Goal: Task Accomplishment & Management: Complete application form

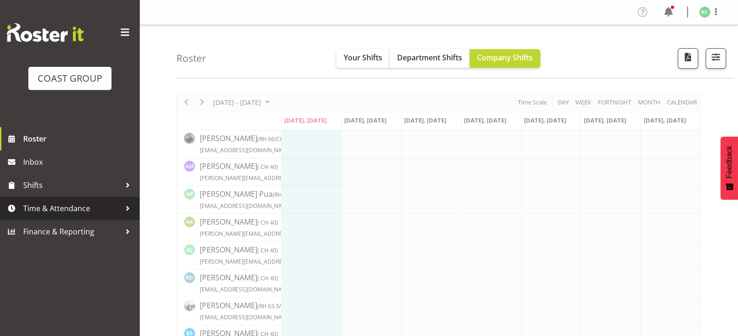
click at [81, 205] on span "Time & Attendance" at bounding box center [72, 209] width 98 height 14
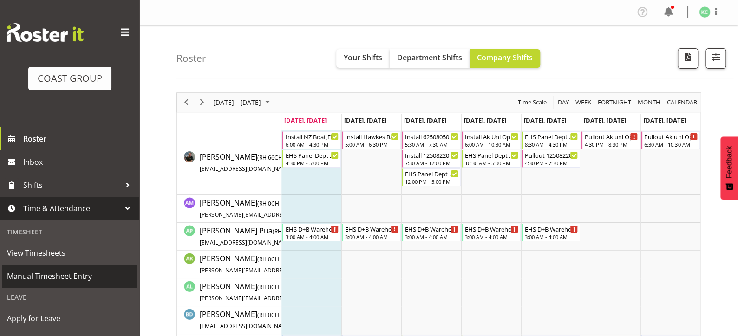
click at [60, 275] on span "Manual Timesheet Entry" at bounding box center [69, 276] width 125 height 14
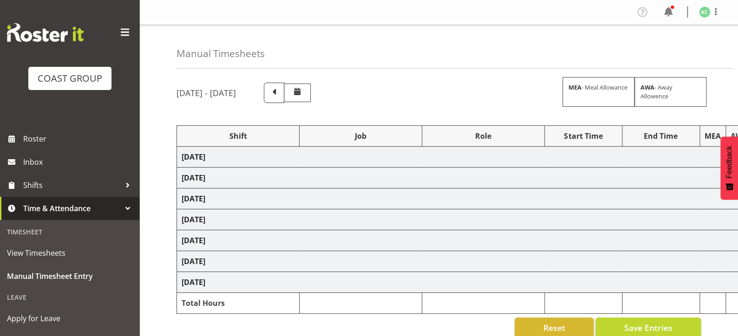
select select
select select "69"
select select
select select "69"
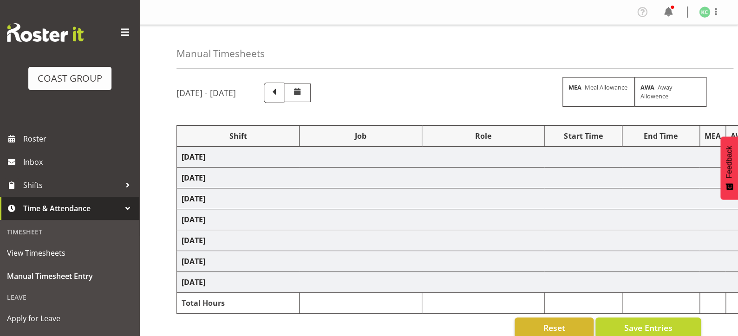
select select
select select "69"
select select
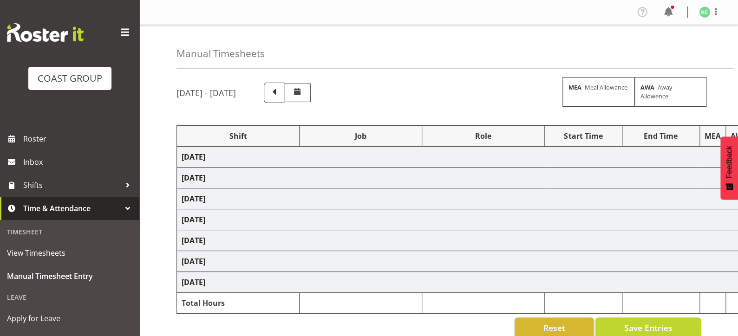
select select "69"
select select
select select "69"
select select
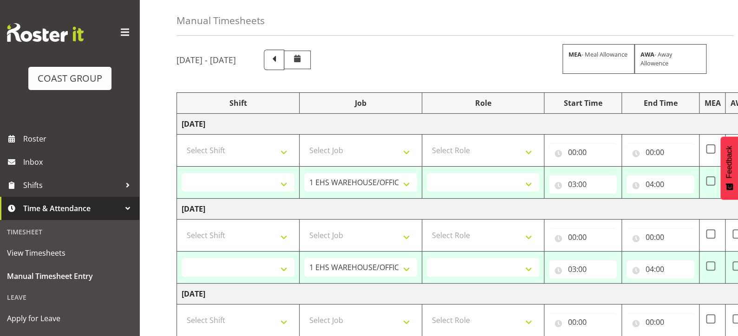
scroll to position [27, 0]
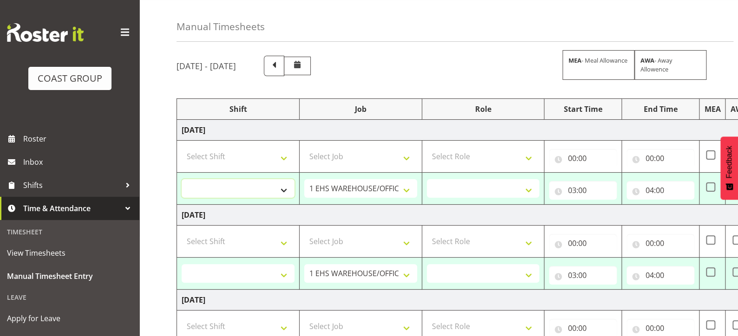
click at [283, 191] on select "AKL SIGN ADMIN1 (LEAVE ALONE, DONT MAKE INACTIVE) DW ACCOUNT MANAGERS [PERSON_N…" at bounding box center [238, 188] width 113 height 19
select select "16481"
click at [182, 179] on select "AKL SIGN ADMIN1 (LEAVE ALONE, DONT MAKE INACTIVE) DW ACCOUNT MANAGERS [PERSON_N…" at bounding box center [238, 188] width 113 height 19
select select
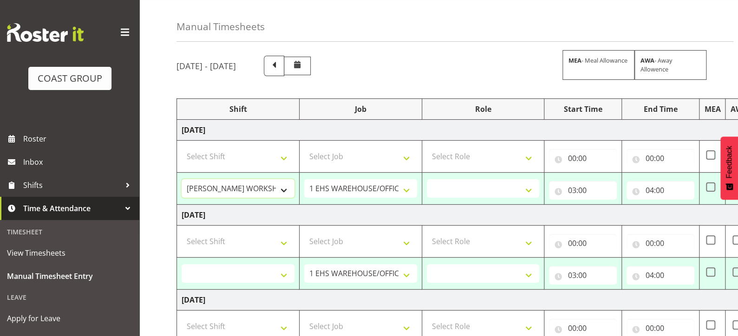
select select
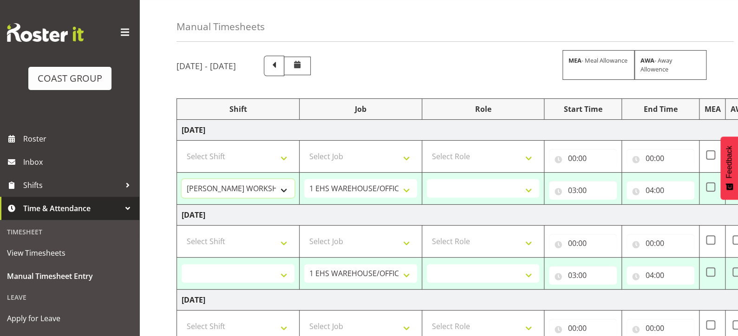
select select
click at [389, 187] on select "1 Carlton Events 1 [PERSON_NAME] 1 [PERSON_NAME][GEOGRAPHIC_DATA] 1 EHS WAREHOU…" at bounding box center [360, 188] width 113 height 19
select select "1881"
click at [304, 179] on select "1 Carlton Events 1 [PERSON_NAME] 1 [PERSON_NAME][GEOGRAPHIC_DATA] 1 EHS WAREHOU…" at bounding box center [360, 188] width 113 height 19
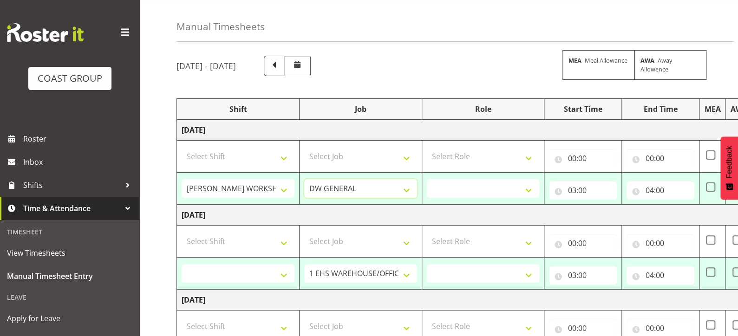
select select
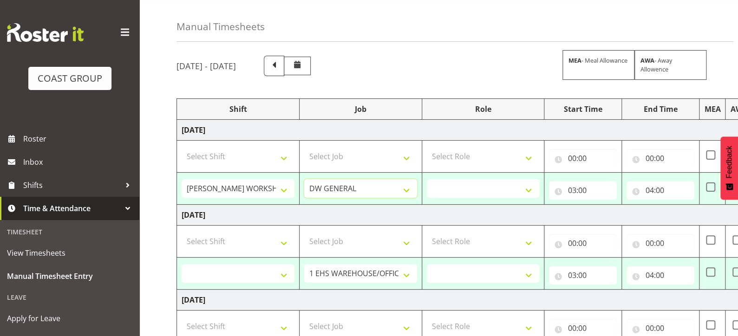
select select
click at [446, 186] on select "INSTALLER DW" at bounding box center [483, 188] width 113 height 19
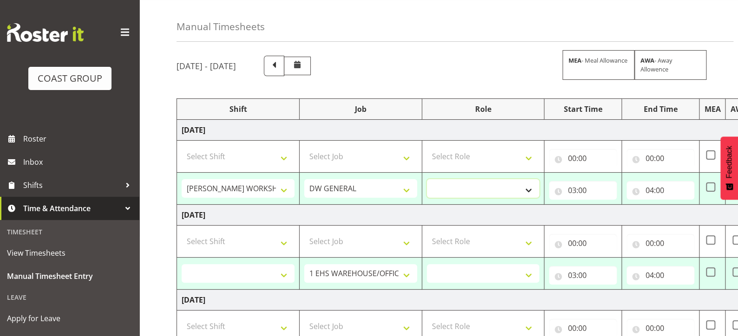
select select "219"
click at [427, 179] on select "INSTALLER DW" at bounding box center [483, 188] width 113 height 19
select select
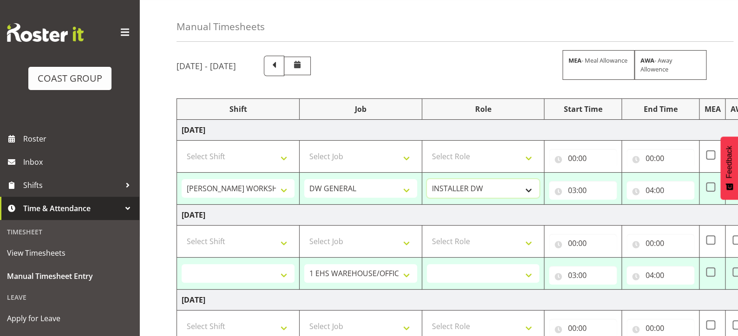
select select
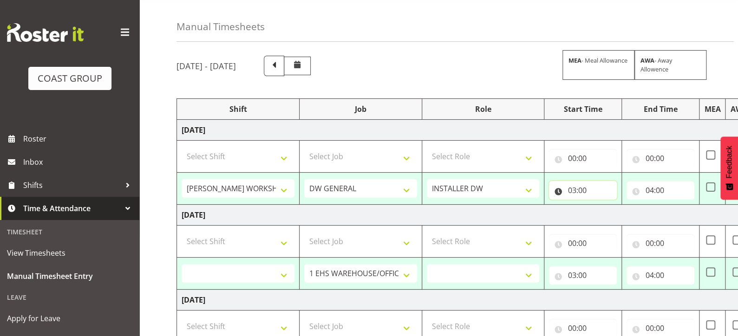
click at [573, 191] on input "03:00" at bounding box center [583, 190] width 68 height 19
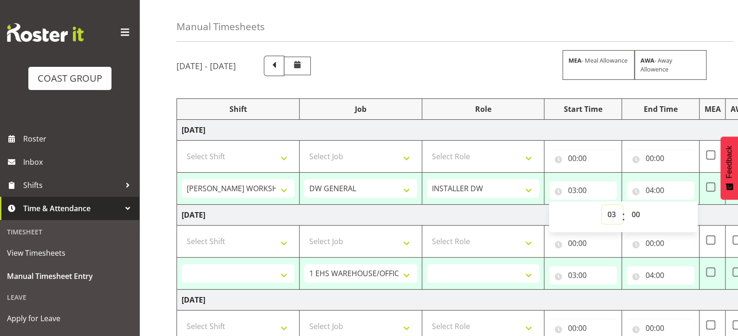
click at [612, 216] on select "00 01 02 03 04 05 06 07 08 09 10 11 12 13 14 15 16 17 18 19 20 21 22 23" at bounding box center [612, 214] width 21 height 19
select select "5"
click at [602, 205] on select "00 01 02 03 04 05 06 07 08 09 10 11 12 13 14 15 16 17 18 19 20 21 22 23" at bounding box center [612, 214] width 21 height 19
type input "05:00"
select select
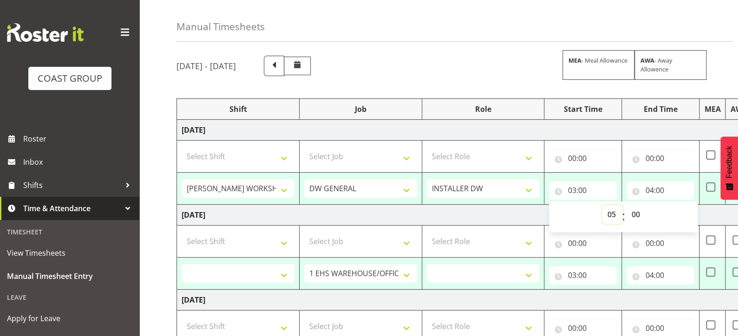
select select
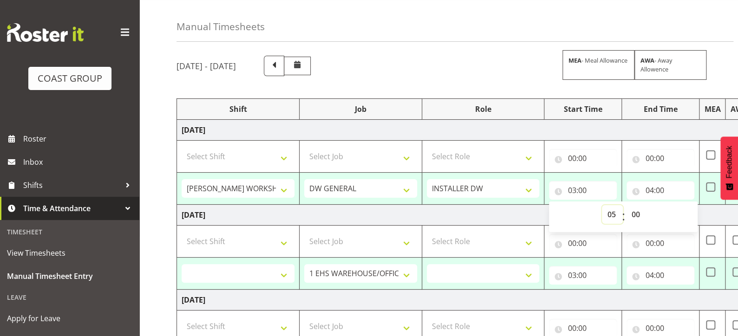
select select
click at [650, 189] on input "04:00" at bounding box center [660, 190] width 68 height 19
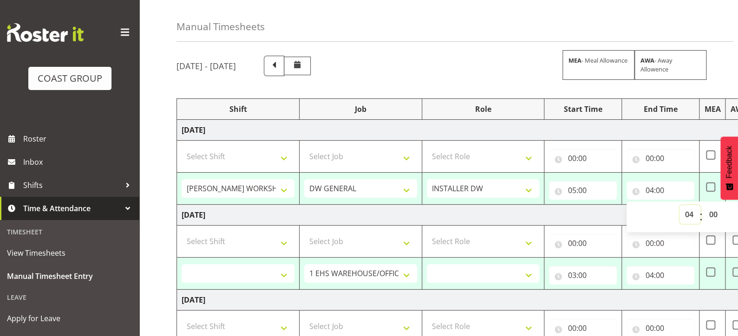
click at [688, 215] on select "00 01 02 03 04 05 06 07 08 09 10 11 12 13 14 15 16 17 18 19 20 21 22 23" at bounding box center [689, 214] width 21 height 19
select select "14"
click at [679, 205] on select "00 01 02 03 04 05 06 07 08 09 10 11 12 13 14 15 16 17 18 19 20 21 22 23" at bounding box center [689, 214] width 21 height 19
type input "14:00"
select select
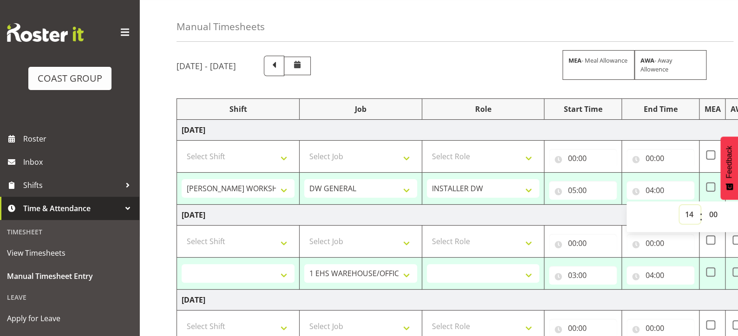
select select
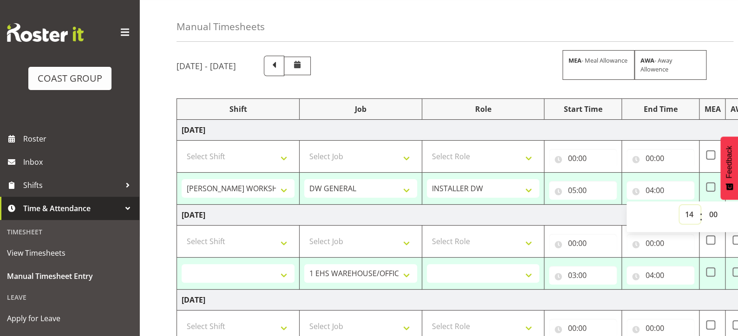
select select
click at [712, 213] on select "00 01 02 03 04 05 06 07 08 09 10 11 12 13 14 15 16 17 18 19 20 21 22 23 24 25 2…" at bounding box center [714, 214] width 21 height 19
click at [600, 214] on td "[DATE]" at bounding box center [502, 215] width 650 height 21
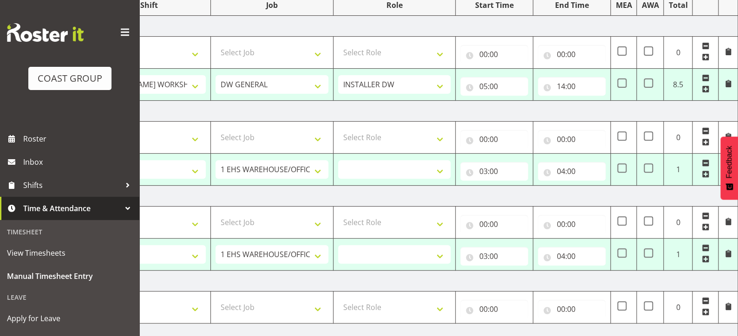
scroll to position [129, 0]
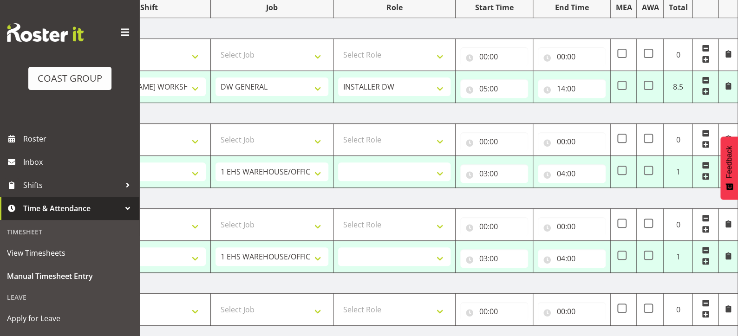
click at [705, 45] on span at bounding box center [705, 48] width 7 height 7
select select "16481"
select select "1881"
type input "05:00"
type input "14:00"
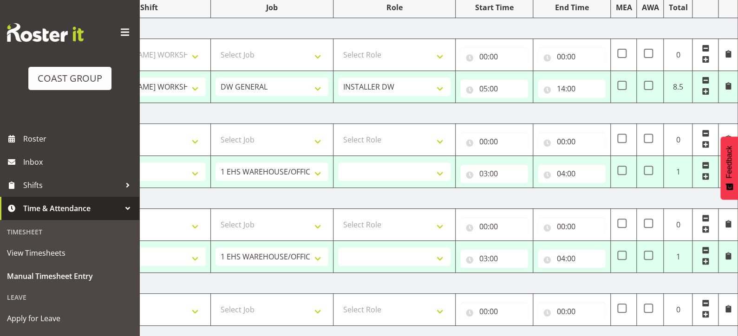
select select
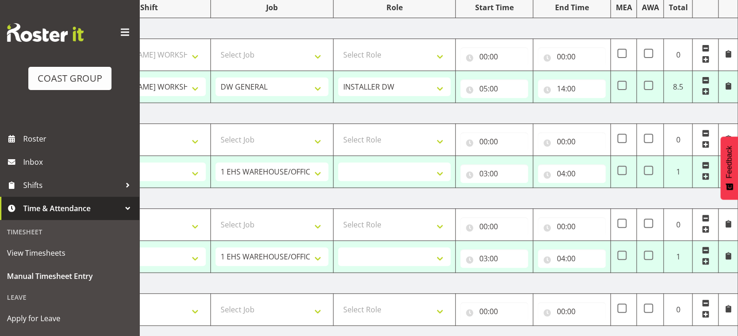
select select
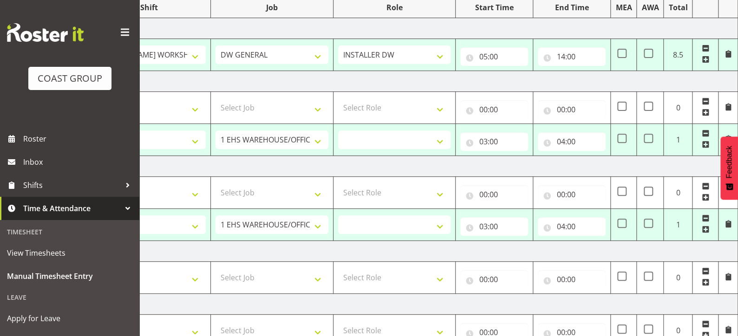
click at [704, 98] on span at bounding box center [705, 101] width 7 height 7
select select "69"
type input "03:00"
select select "3"
type input "04:00"
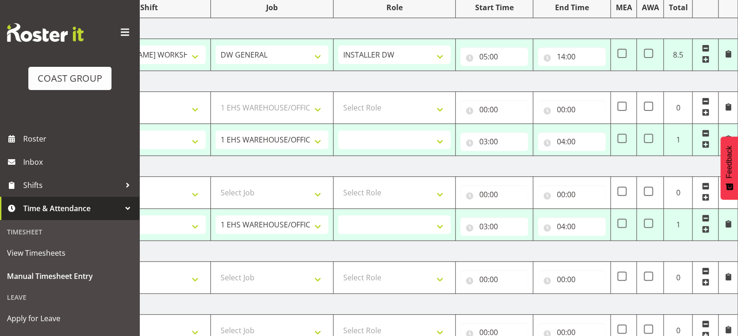
select select
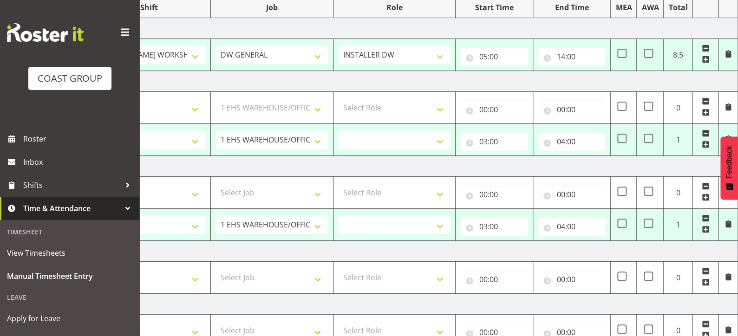
select select
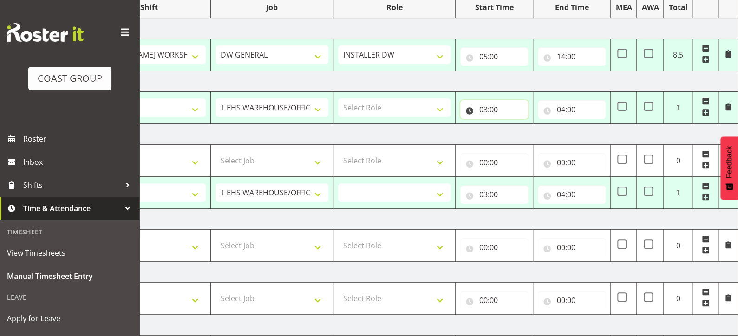
click at [483, 109] on input "03:00" at bounding box center [494, 109] width 68 height 19
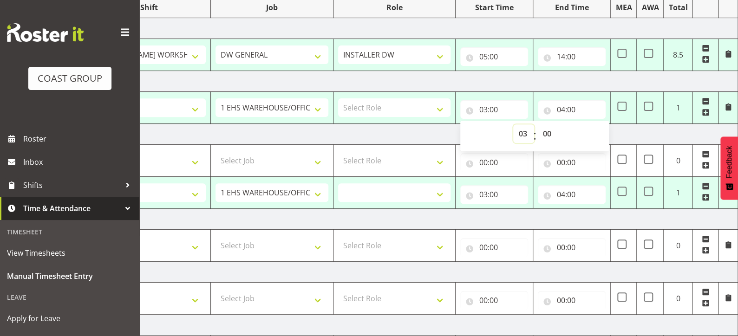
click at [526, 133] on select "00 01 02 03 04 05 06 07 08 09 10 11 12 13 14 15 16 17 18 19 20 21 22 23" at bounding box center [523, 133] width 21 height 19
select select "5"
click at [513, 124] on select "00 01 02 03 04 05 06 07 08 09 10 11 12 13 14 15 16 17 18 19 20 21 22 23" at bounding box center [523, 133] width 21 height 19
type input "05:00"
select select
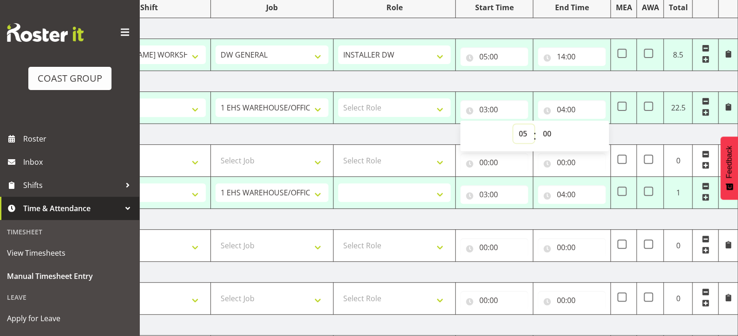
select select
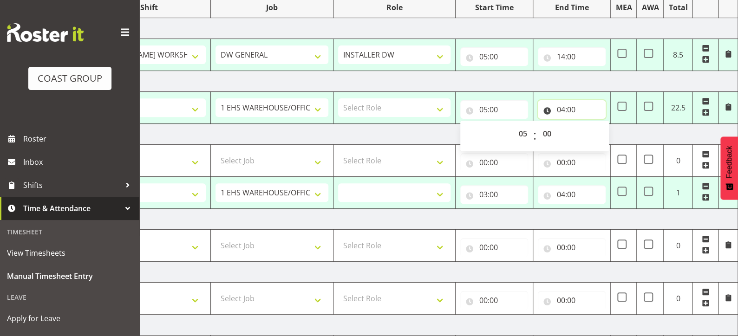
click at [563, 109] on input "04:00" at bounding box center [572, 109] width 68 height 19
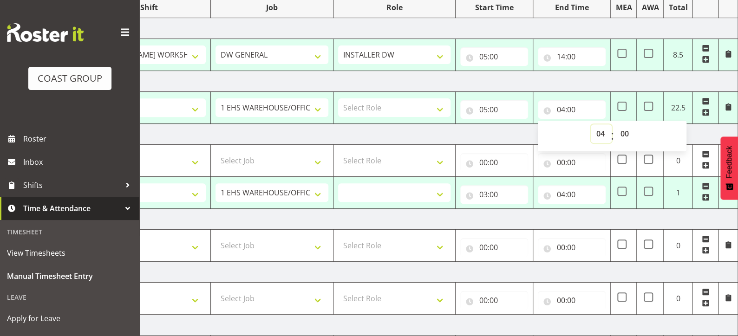
click at [600, 132] on select "00 01 02 03 04 05 06 07 08 09 10 11 12 13 14 15 16 17 18 19 20 21 22 23" at bounding box center [601, 133] width 21 height 19
select select "18"
click at [591, 124] on select "00 01 02 03 04 05 06 07 08 09 10 11 12 13 14 15 16 17 18 19 20 21 22 23" at bounding box center [601, 133] width 21 height 19
type input "18:00"
select select
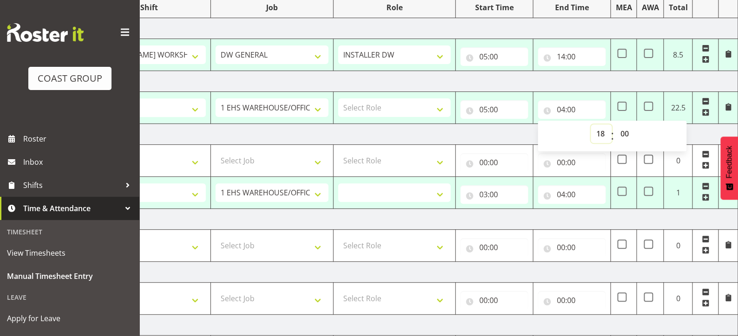
select select
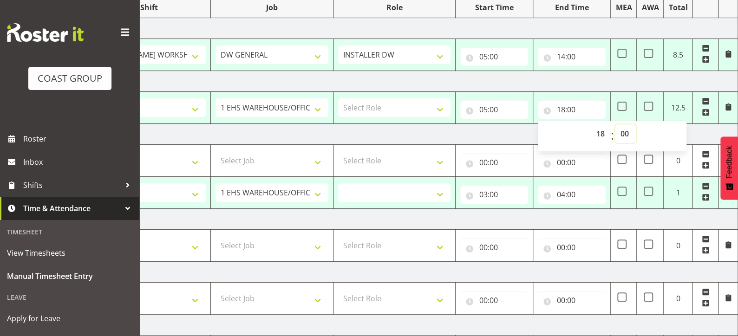
click at [626, 133] on select "00 01 02 03 04 05 06 07 08 09 10 11 12 13 14 15 16 17 18 19 20 21 22 23 24 25 2…" at bounding box center [625, 133] width 21 height 19
select select "15"
click at [615, 124] on select "00 01 02 03 04 05 06 07 08 09 10 11 12 13 14 15 16 17 18 19 20 21 22 23 24 25 2…" at bounding box center [625, 133] width 21 height 19
type input "18:15"
select select
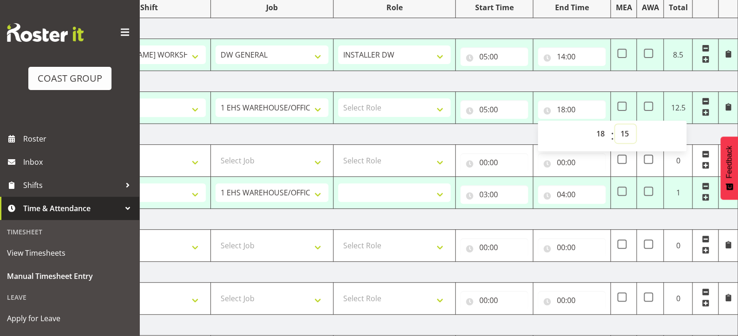
select select
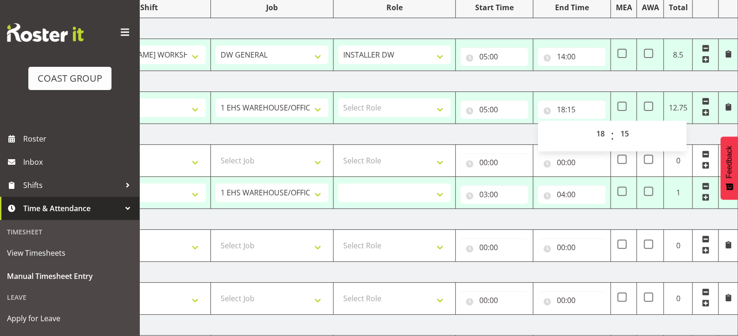
click at [697, 133] on td "[DATE]" at bounding box center [413, 134] width 650 height 21
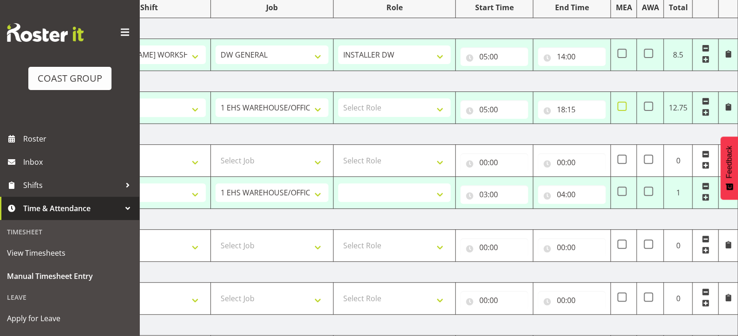
click at [618, 103] on span at bounding box center [621, 106] width 9 height 9
click at [618, 104] on input "checkbox" at bounding box center [620, 107] width 6 height 6
checkbox input "true"
select select
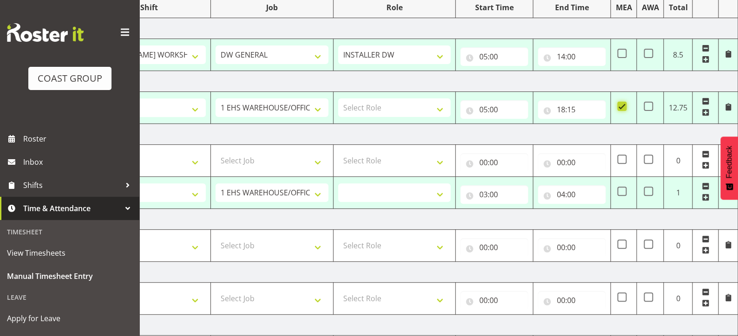
select select
click at [185, 103] on select "Select Shift AKL SIGN ADMIN1 (LEAVE ALONE, DONT MAKE INACTIVE) DW ACCOUNT MANAG…" at bounding box center [149, 107] width 113 height 19
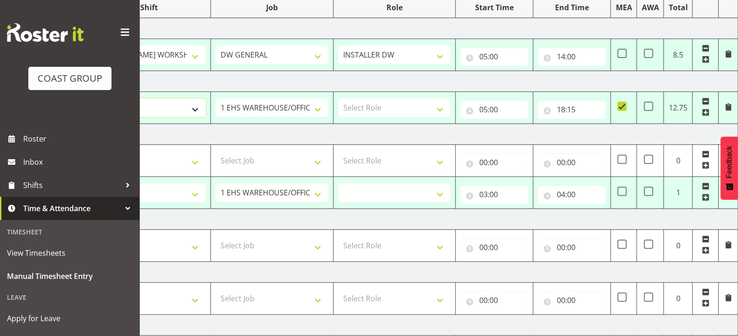
select select "16481"
click at [93, 98] on select "Select Shift AKL SIGN ADMIN1 (LEAVE ALONE, DONT MAKE INACTIVE) DW ACCOUNT MANAG…" at bounding box center [149, 107] width 113 height 19
select select
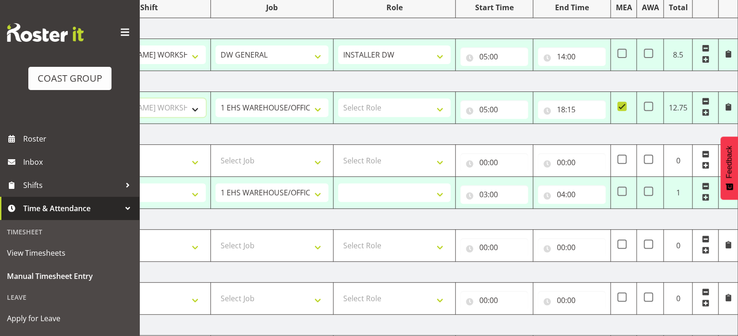
select select
click at [279, 106] on select "1 Carlton Events 1 [PERSON_NAME] 1 [PERSON_NAME][GEOGRAPHIC_DATA] 1 EHS WAREHOU…" at bounding box center [271, 107] width 113 height 19
select select "1881"
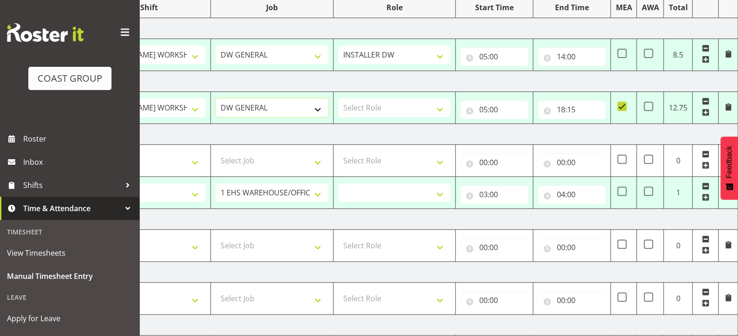
click at [215, 98] on select "1 Carlton Events 1 [PERSON_NAME] 1 [PERSON_NAME][GEOGRAPHIC_DATA] 1 EHS WAREHOU…" at bounding box center [271, 107] width 113 height 19
select select
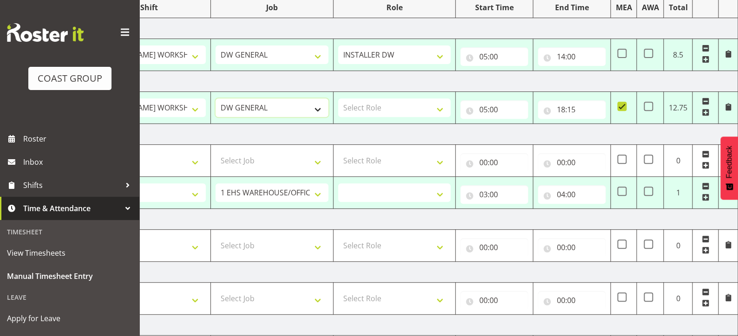
select select
click at [376, 111] on select "Select Role INSTALLER DW" at bounding box center [394, 107] width 113 height 19
select select "219"
click at [338, 98] on select "Select Role INSTALLER DW" at bounding box center [394, 107] width 113 height 19
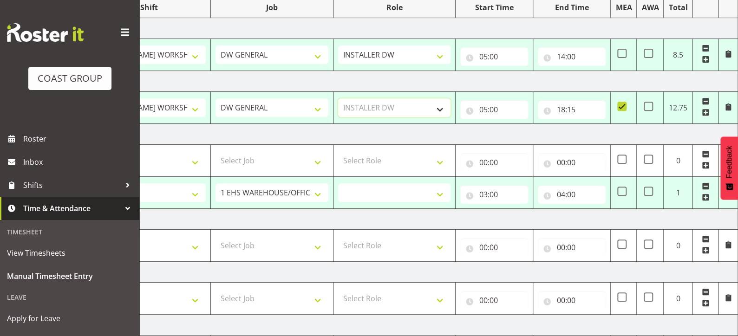
select select
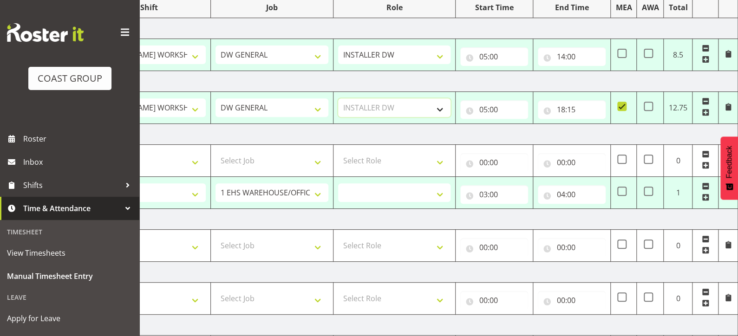
select select
click at [192, 191] on select "AKL SIGN ADMIN1 (LEAVE ALONE, DONT MAKE INACTIVE) DW ACCOUNT MANAGERS [PERSON_N…" at bounding box center [149, 192] width 113 height 19
select select "16481"
click at [93, 183] on select "AKL SIGN ADMIN1 (LEAVE ALONE, DONT MAKE INACTIVE) DW ACCOUNT MANAGERS [PERSON_N…" at bounding box center [149, 192] width 113 height 19
select select
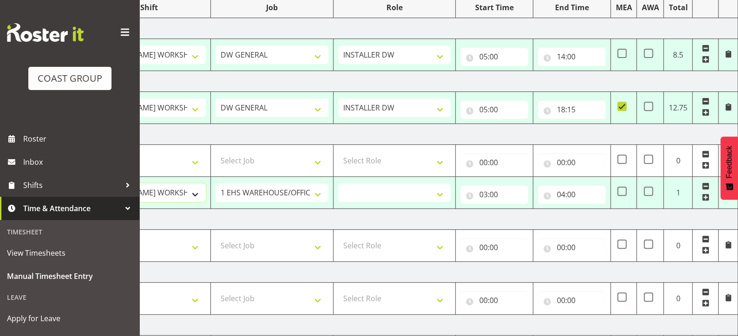
select select
click at [298, 192] on select "1 Carlton Events 1 [PERSON_NAME] 1 [PERSON_NAME][GEOGRAPHIC_DATA] 1 EHS WAREHOU…" at bounding box center [271, 192] width 113 height 19
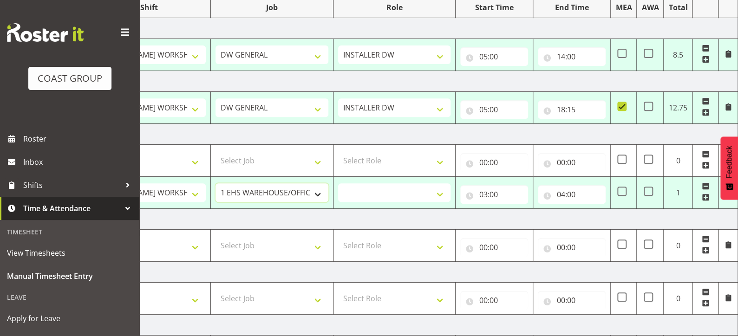
select select "1881"
click at [215, 183] on select "1 Carlton Events 1 [PERSON_NAME] 1 [PERSON_NAME][GEOGRAPHIC_DATA] 1 EHS WAREHOU…" at bounding box center [271, 192] width 113 height 19
select select
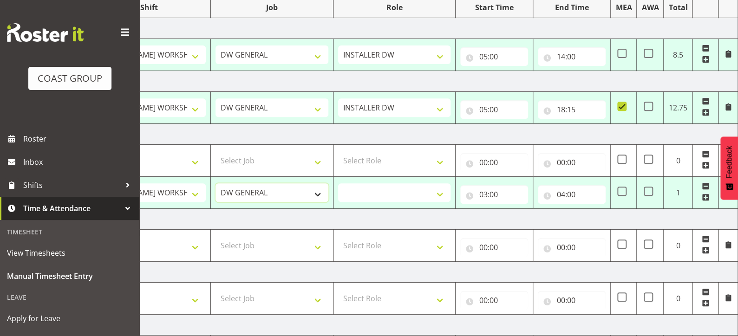
select select
click at [364, 191] on select "INSTALLER DW" at bounding box center [394, 192] width 113 height 19
select select "219"
click at [338, 183] on select "INSTALLER DW" at bounding box center [394, 192] width 113 height 19
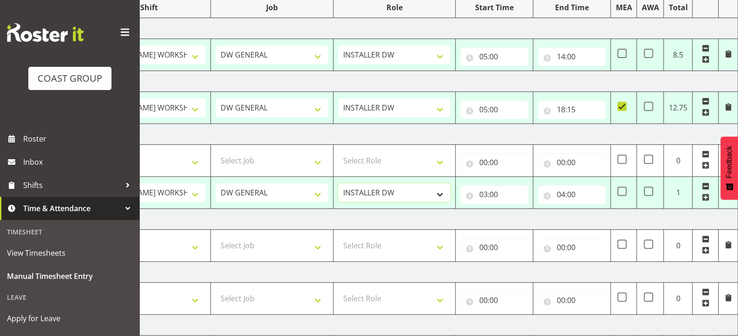
select select
click at [484, 189] on input "03:00" at bounding box center [494, 194] width 68 height 19
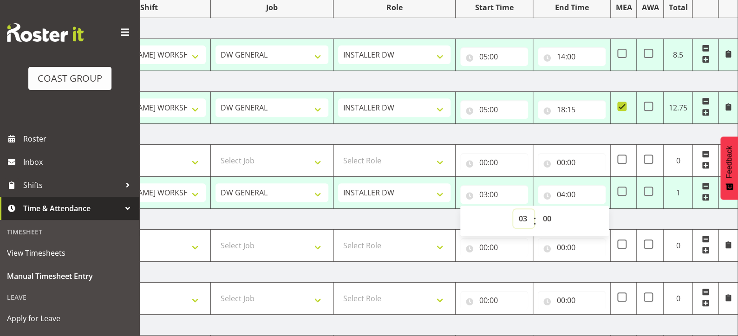
click at [528, 216] on select "00 01 02 03 04 05 06 07 08 09 10 11 12 13 14 15 16 17 18 19 20 21 22 23" at bounding box center [523, 218] width 21 height 19
select select "5"
click at [513, 209] on select "00 01 02 03 04 05 06 07 08 09 10 11 12 13 14 15 16 17 18 19 20 21 22 23" at bounding box center [523, 218] width 21 height 19
type input "05:00"
select select
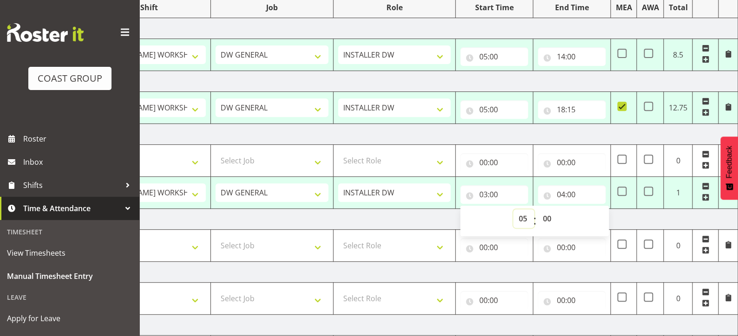
select select
click at [562, 195] on input "04:00" at bounding box center [572, 194] width 68 height 19
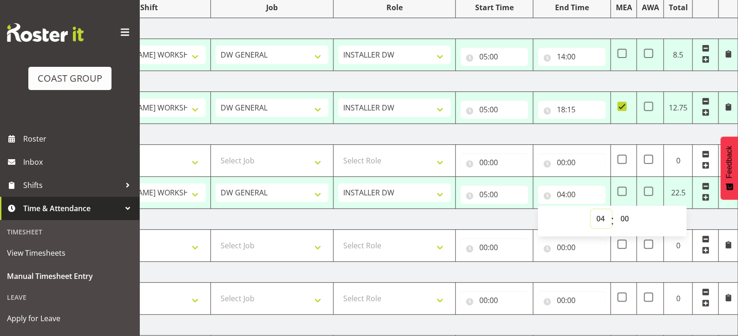
click at [599, 215] on select "00 01 02 03 04 05 06 07 08 09 10 11 12 13 14 15 16 17 18 19 20 21 22 23" at bounding box center [601, 218] width 21 height 19
select select "14"
click at [591, 209] on select "00 01 02 03 04 05 06 07 08 09 10 11 12 13 14 15 16 17 18 19 20 21 22 23" at bounding box center [601, 218] width 21 height 19
type input "14:00"
select select
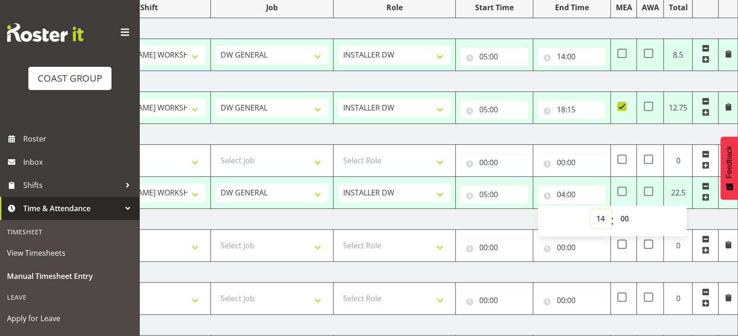
select select
click at [708, 218] on td "[DATE]" at bounding box center [413, 219] width 650 height 21
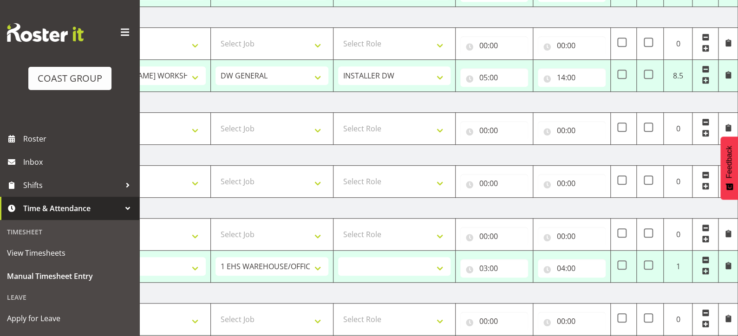
scroll to position [268, 0]
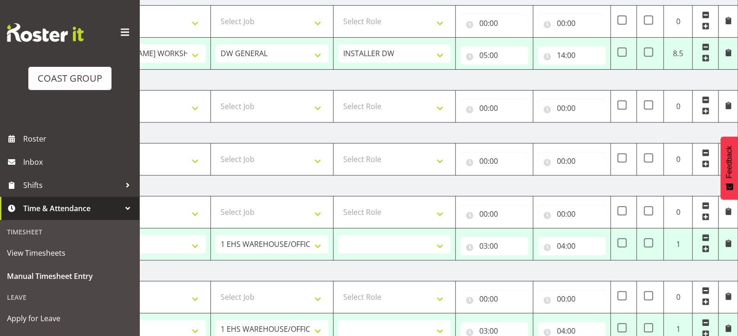
click at [706, 205] on span at bounding box center [705, 205] width 7 height 7
select select "69"
type input "03:00"
type input "04:00"
select select
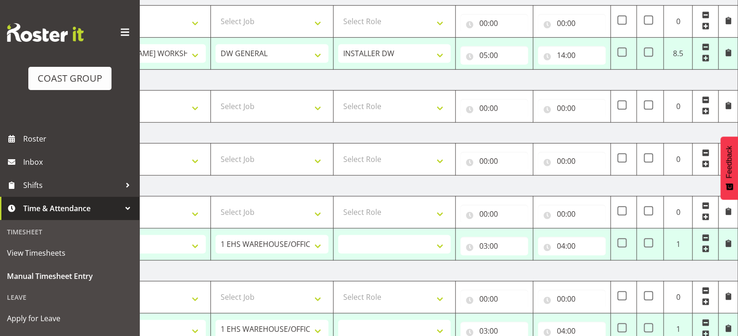
select select
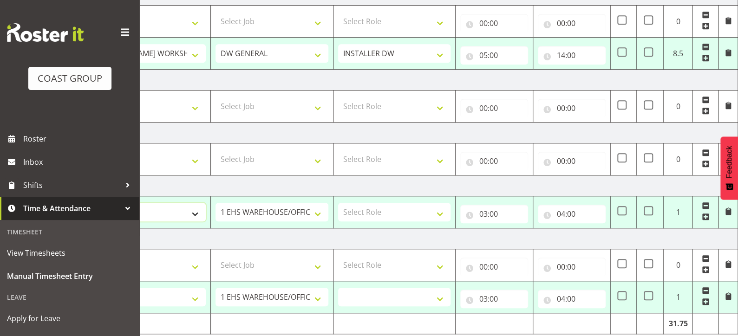
click at [189, 210] on select "Select Shift AKL SIGN ADMIN1 (LEAVE ALONE, DONT MAKE INACTIVE) DW ACCOUNT MANAG…" at bounding box center [149, 212] width 113 height 19
select select "16481"
click at [93, 203] on select "Select Shift AKL SIGN ADMIN1 (LEAVE ALONE, DONT MAKE INACTIVE) DW ACCOUNT MANAG…" at bounding box center [149, 212] width 113 height 19
select select
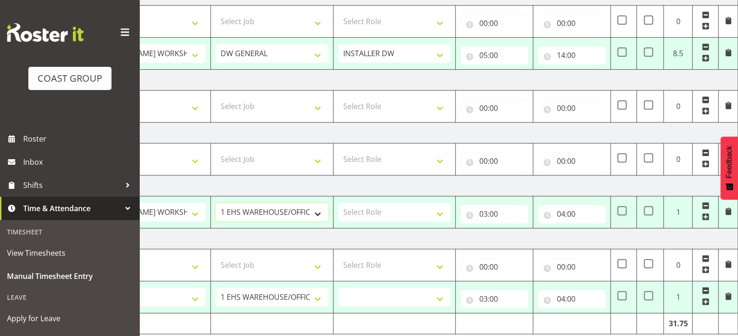
click at [268, 205] on select "1 Carlton Events 1 [PERSON_NAME] 1 [PERSON_NAME][GEOGRAPHIC_DATA] 1 EHS WAREHOU…" at bounding box center [271, 212] width 113 height 19
select select "1881"
click at [215, 203] on select "1 Carlton Events 1 [PERSON_NAME] 1 [PERSON_NAME][GEOGRAPHIC_DATA] 1 EHS WAREHOU…" at bounding box center [271, 212] width 113 height 19
select select
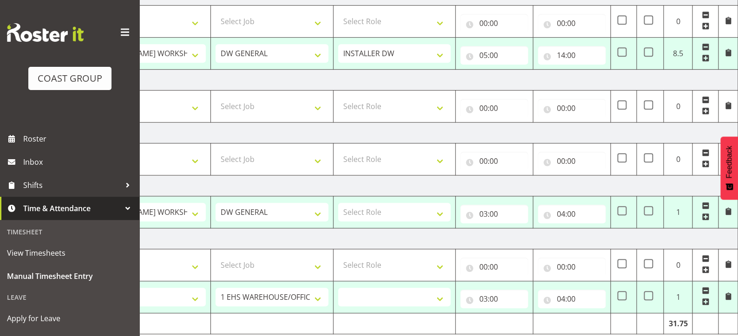
click at [390, 224] on td "Select Role INSTALLER DW" at bounding box center [394, 212] width 123 height 32
click at [391, 203] on select "Select Role INSTALLER DW" at bounding box center [394, 212] width 113 height 19
select select "219"
click at [338, 203] on select "Select Role INSTALLER DW" at bounding box center [394, 212] width 113 height 19
select select
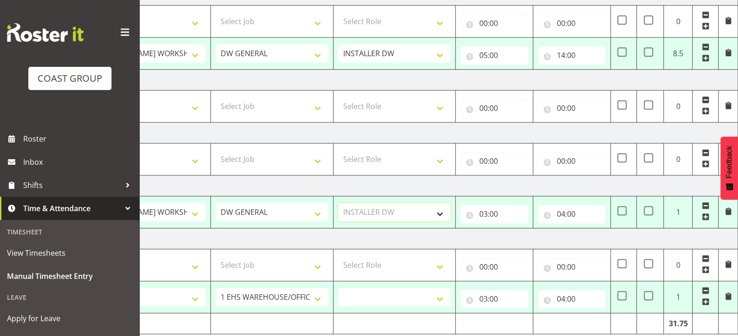
select select
click at [487, 210] on input "03:00" at bounding box center [494, 214] width 68 height 19
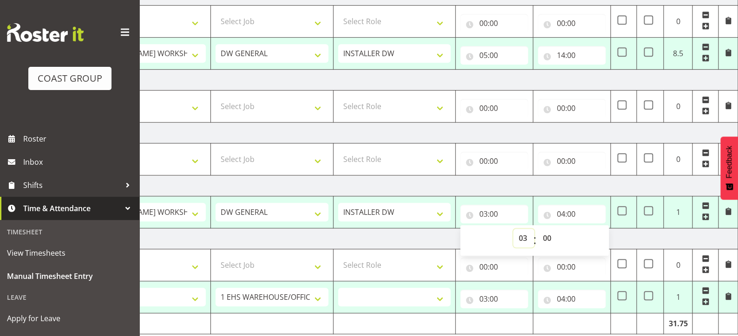
click at [523, 238] on select "00 01 02 03 04 05 06 07 08 09 10 11 12 13 14 15 16 17 18 19 20 21 22 23" at bounding box center [523, 238] width 21 height 19
select select "5"
click at [513, 229] on select "00 01 02 03 04 05 06 07 08 09 10 11 12 13 14 15 16 17 18 19 20 21 22 23" at bounding box center [523, 238] width 21 height 19
type input "05:00"
select select
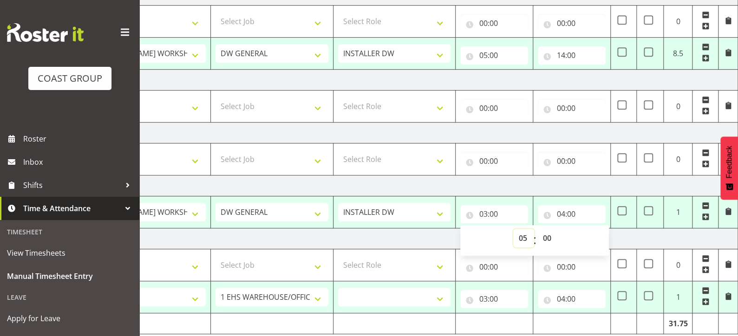
select select
click at [549, 239] on select "00 01 02 03 04 05 06 07 08 09 10 11 12 13 14 15 16 17 18 19 20 21 22 23 24 25 2…" at bounding box center [547, 238] width 21 height 19
select select "30"
click at [537, 229] on select "00 01 02 03 04 05 06 07 08 09 10 11 12 13 14 15 16 17 18 19 20 21 22 23 24 25 2…" at bounding box center [547, 238] width 21 height 19
type input "05:30"
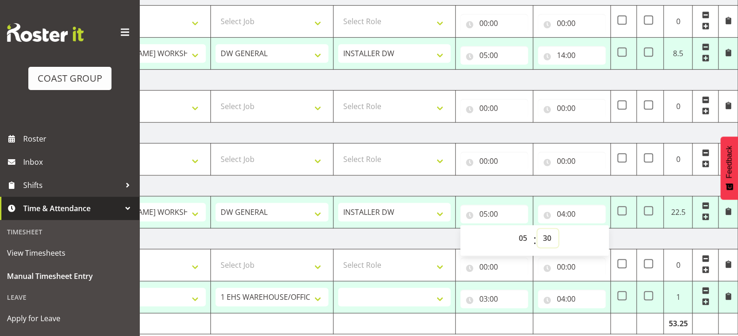
select select
click at [651, 236] on td "[DATE]" at bounding box center [413, 238] width 650 height 21
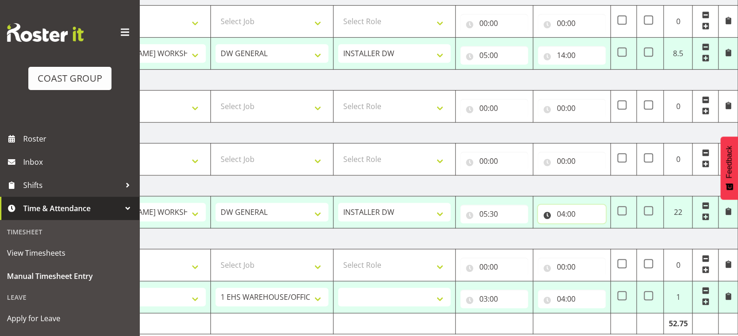
click at [559, 212] on input "04:00" at bounding box center [572, 214] width 68 height 19
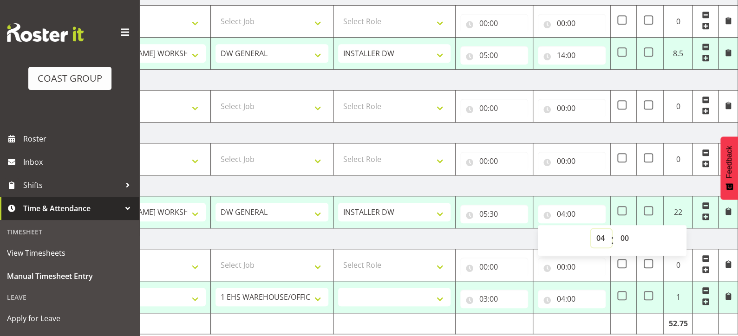
click at [597, 233] on select "00 01 02 03 04 05 06 07 08 09 10 11 12 13 14 15 16 17 18 19 20 21 22 23" at bounding box center [601, 238] width 21 height 19
select select "14"
click at [591, 229] on select "00 01 02 03 04 05 06 07 08 09 10 11 12 13 14 15 16 17 18 19 20 21 22 23" at bounding box center [601, 238] width 21 height 19
type input "14:00"
select select
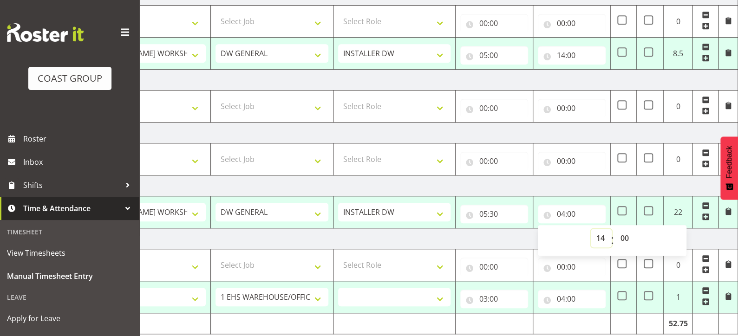
select select
click at [704, 237] on td "[DATE]" at bounding box center [413, 238] width 650 height 21
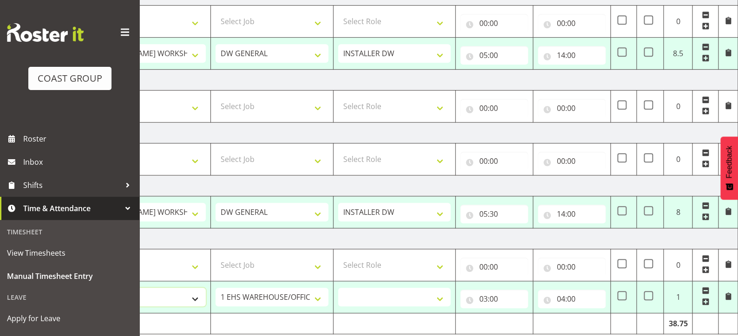
click at [192, 295] on select "AKL SIGN ADMIN1 (LEAVE ALONE, DONT MAKE INACTIVE) DW ACCOUNT MANAGERS [PERSON_N…" at bounding box center [149, 297] width 113 height 19
select select "16481"
click at [93, 288] on select "AKL SIGN ADMIN1 (LEAVE ALONE, DONT MAKE INACTIVE) DW ACCOUNT MANAGERS [PERSON_N…" at bounding box center [149, 297] width 113 height 19
select select
click at [235, 293] on select "1 Carlton Events 1 [PERSON_NAME] 1 [PERSON_NAME][GEOGRAPHIC_DATA] 1 EHS WAREHOU…" at bounding box center [271, 297] width 113 height 19
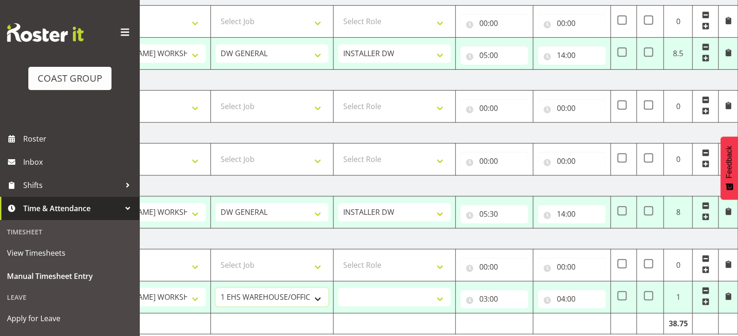
select select "1881"
click at [215, 288] on select "1 Carlton Events 1 [PERSON_NAME] 1 [PERSON_NAME][GEOGRAPHIC_DATA] 1 EHS WAREHOU…" at bounding box center [271, 297] width 113 height 19
click at [359, 290] on select "INSTALLER DW" at bounding box center [394, 297] width 113 height 19
click at [338, 288] on select "INSTALLER DW" at bounding box center [394, 297] width 113 height 19
click at [485, 295] on input "03:00" at bounding box center [494, 299] width 68 height 19
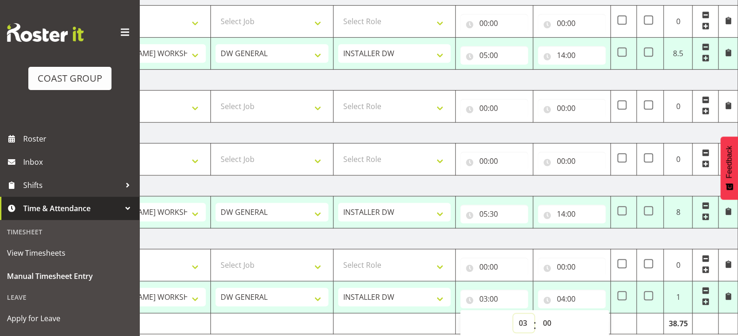
click at [522, 319] on select "00 01 02 03 04 05 06 07 08 09 10 11 12 13 14 15 16 17 18 19 20 21 22 23" at bounding box center [523, 323] width 21 height 19
click at [513, 314] on select "00 01 02 03 04 05 06 07 08 09 10 11 12 13 14 15 16 17 18 19 20 21 22 23" at bounding box center [523, 323] width 21 height 19
click at [625, 322] on td at bounding box center [624, 323] width 26 height 21
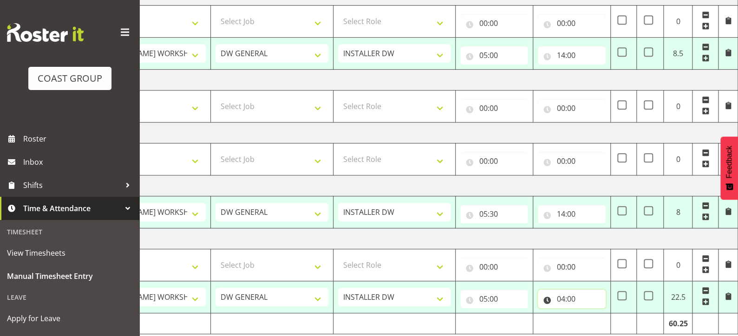
click at [561, 296] on input "04:00" at bounding box center [572, 299] width 68 height 19
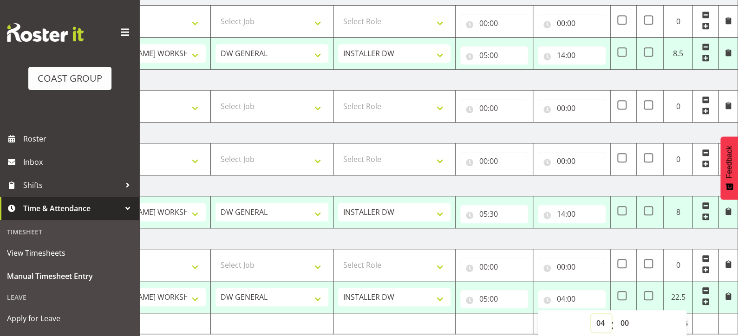
click at [598, 320] on select "00 01 02 03 04 05 06 07 08 09 10 11 12 13 14 15 16 17 18 19 20 21 22 23" at bounding box center [601, 323] width 21 height 19
click at [591, 314] on select "00 01 02 03 04 05 06 07 08 09 10 11 12 13 14 15 16 17 18 19 20 21 22 23" at bounding box center [601, 323] width 21 height 19
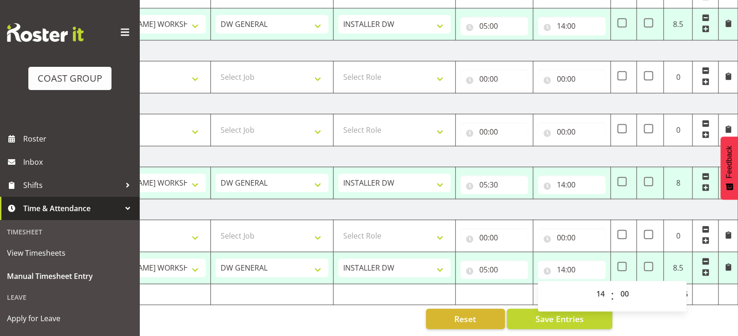
click at [681, 321] on div "Manual Timesheets [DATE] - [DATE] MEA - Meal Allowance AWA - Away Allowence Shi…" at bounding box center [438, 32] width 599 height 608
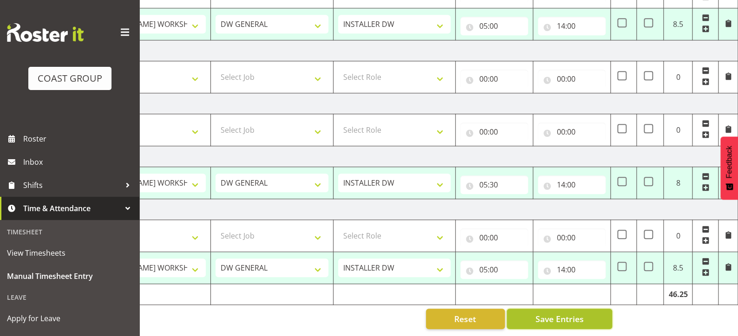
click at [562, 313] on span "Save Entries" at bounding box center [559, 319] width 48 height 12
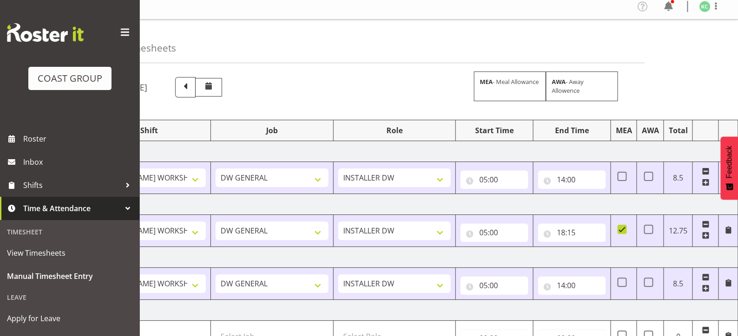
scroll to position [0, 0]
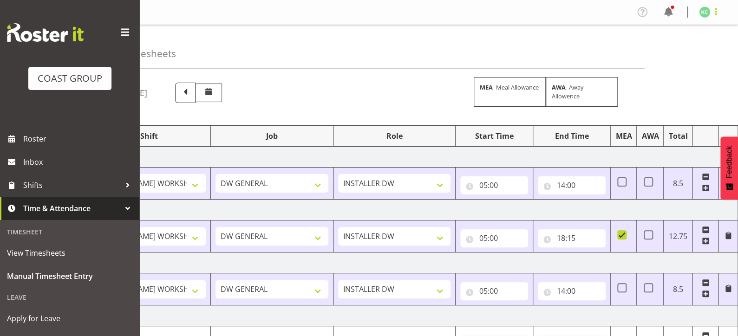
click at [715, 12] on span at bounding box center [715, 11] width 11 height 11
click at [688, 48] on link "Log Out" at bounding box center [676, 48] width 89 height 17
